Goal: Transaction & Acquisition: Purchase product/service

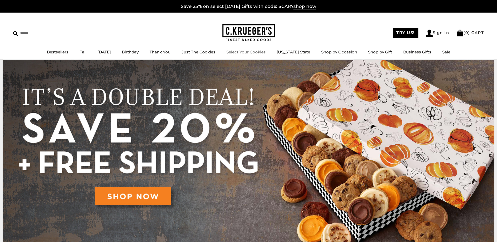
click at [262, 53] on link "Select Your Cookies" at bounding box center [245, 51] width 39 height 5
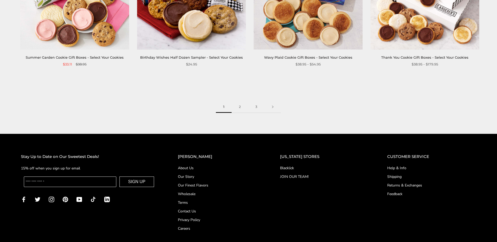
scroll to position [890, 0]
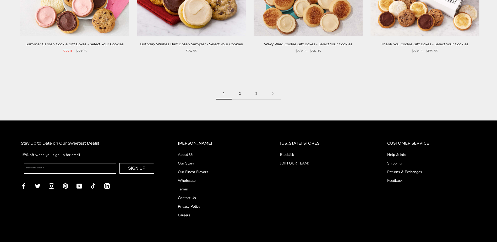
click at [243, 89] on link "2" at bounding box center [240, 94] width 16 height 12
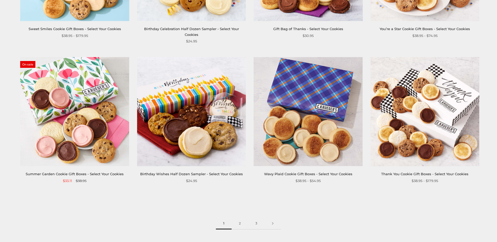
scroll to position [759, 0]
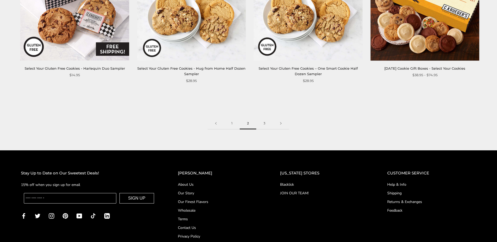
scroll to position [890, 0]
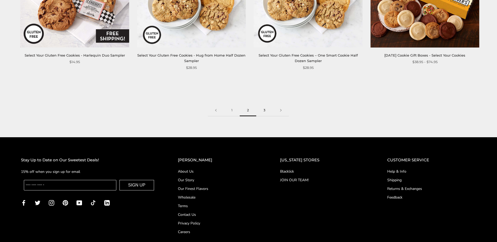
click at [264, 109] on link "3" at bounding box center [264, 110] width 16 height 12
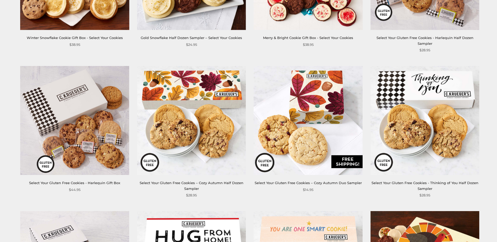
scroll to position [550, 0]
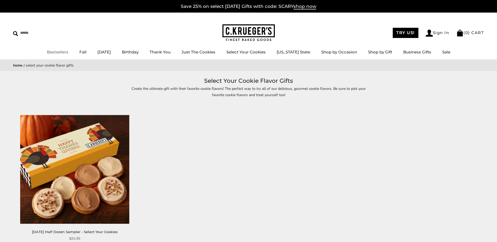
click at [58, 52] on link "Bestsellers" at bounding box center [57, 51] width 21 height 5
